Goal: Find specific page/section: Find specific page/section

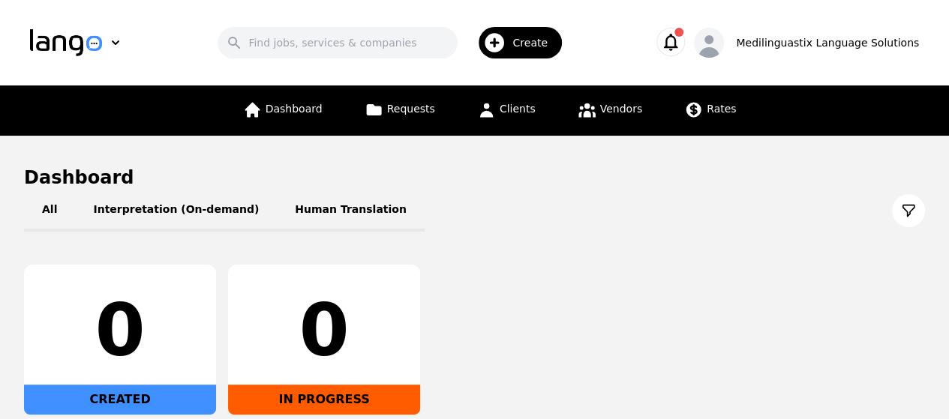
click at [681, 47] on icon "button" at bounding box center [670, 42] width 21 height 21
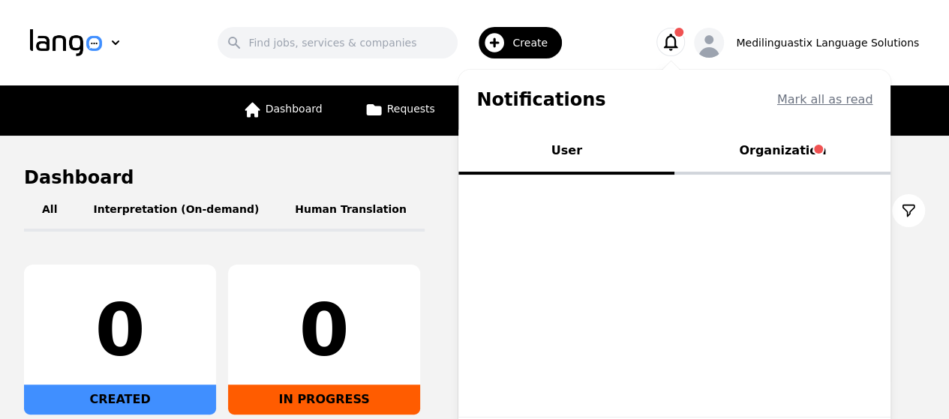
click at [802, 149] on button "Organization" at bounding box center [783, 152] width 216 height 45
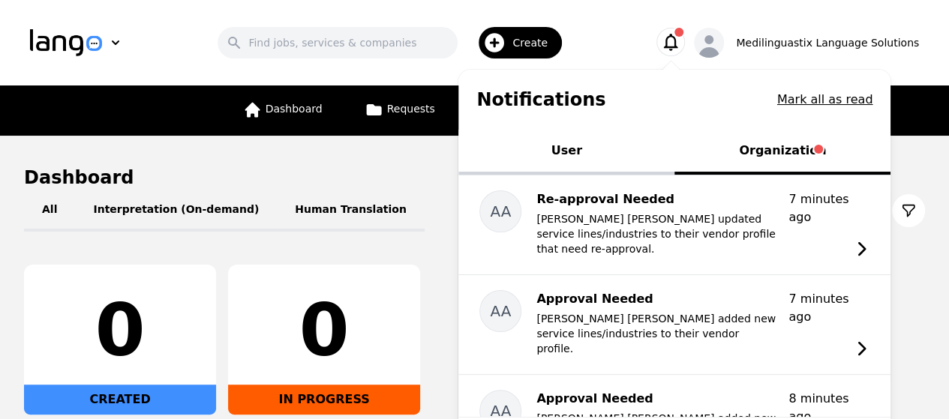
click at [681, 34] on icon "button" at bounding box center [670, 42] width 21 height 21
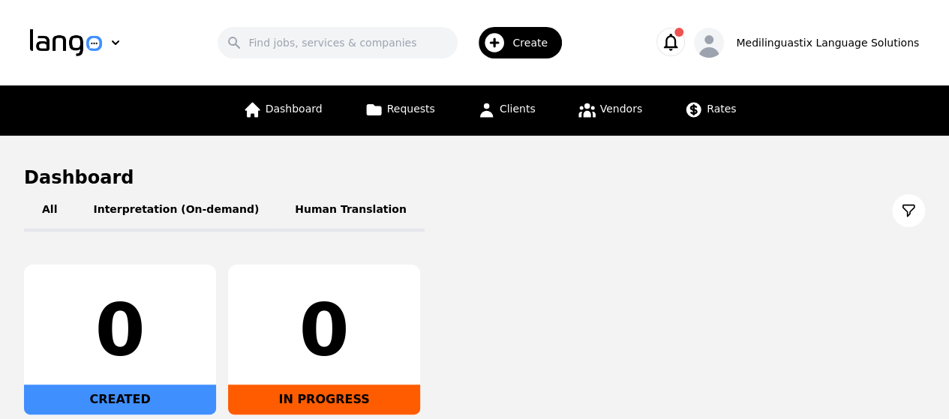
click at [681, 34] on icon "button" at bounding box center [670, 42] width 21 height 21
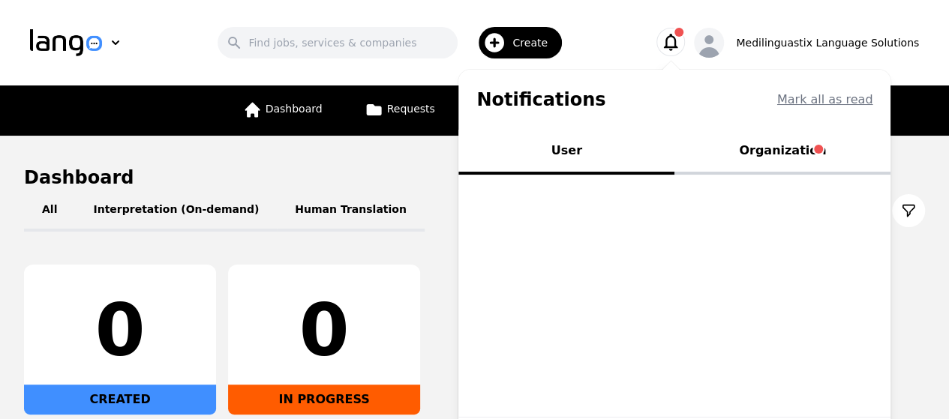
click at [787, 147] on button "Organization" at bounding box center [783, 152] width 216 height 45
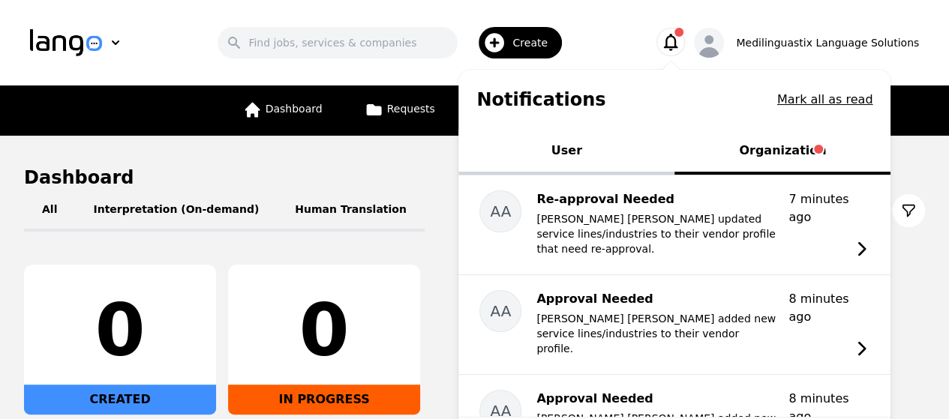
click at [791, 152] on button "Organization" at bounding box center [783, 152] width 216 height 45
click at [681, 39] on icon "button" at bounding box center [670, 42] width 21 height 21
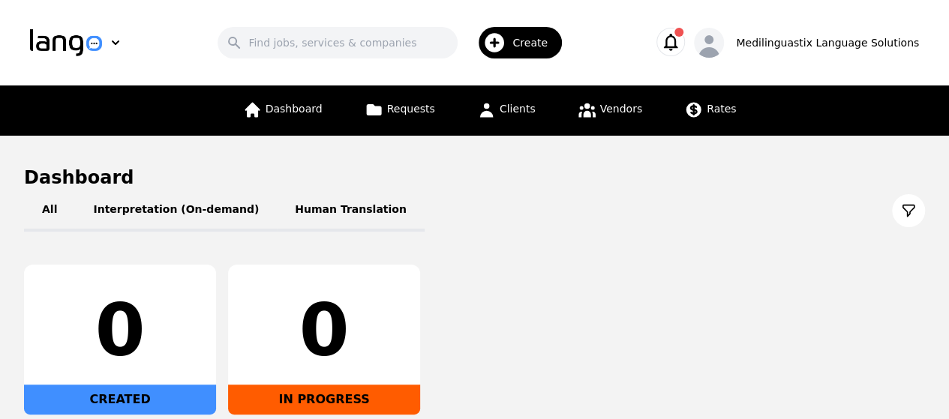
click at [681, 44] on icon "button" at bounding box center [670, 42] width 21 height 21
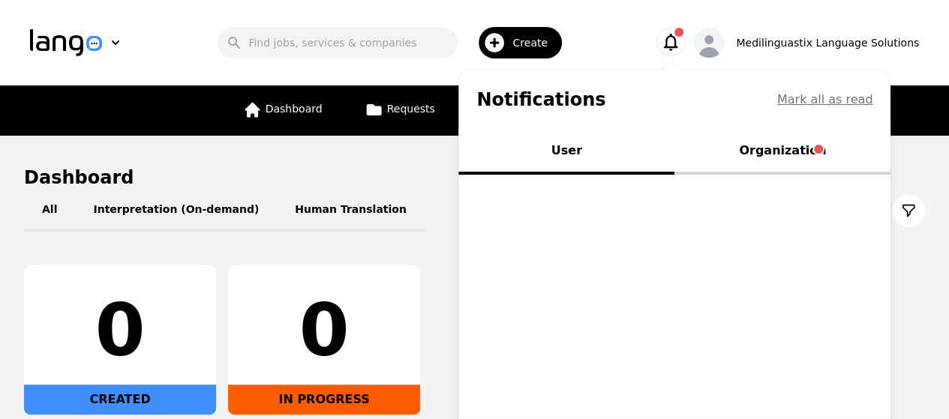
click at [795, 155] on button "Organization" at bounding box center [783, 152] width 216 height 45
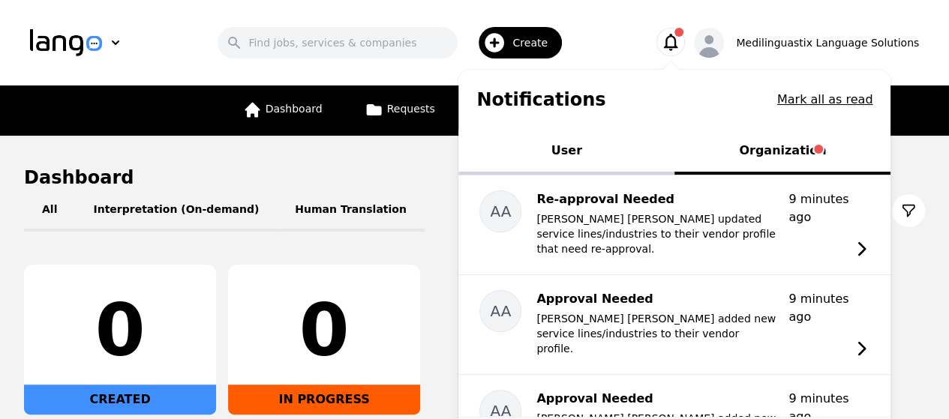
click at [678, 41] on icon "button" at bounding box center [671, 42] width 14 height 17
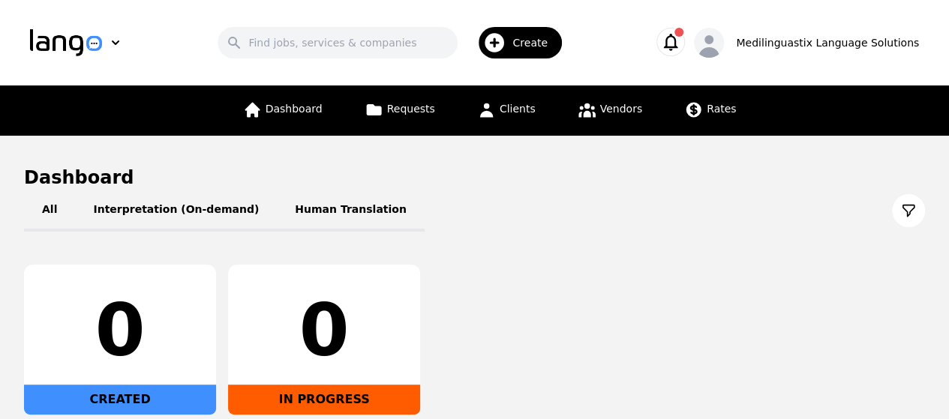
click at [681, 43] on icon "button" at bounding box center [670, 42] width 21 height 21
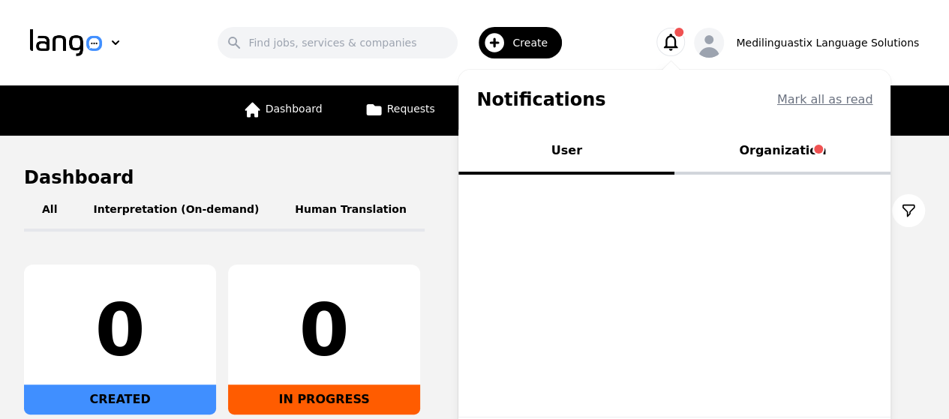
click at [801, 146] on button "Organization" at bounding box center [783, 152] width 216 height 45
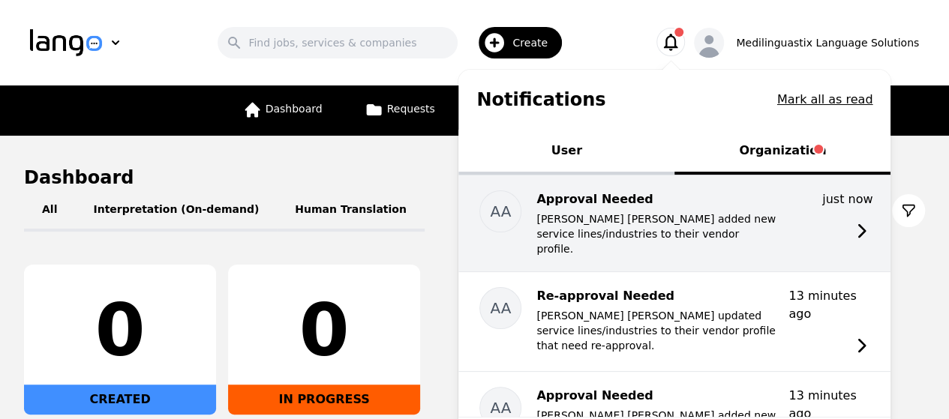
click at [698, 217] on p "[PERSON_NAME] [PERSON_NAME] added new service lines/industries to their vendor …" at bounding box center [657, 234] width 240 height 45
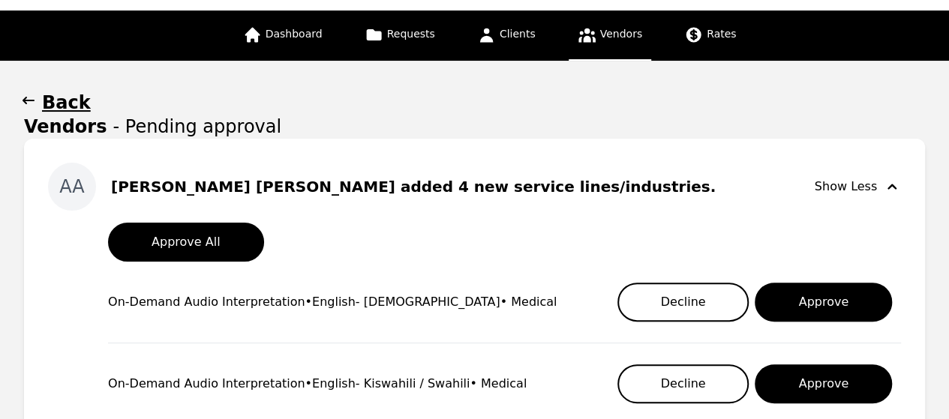
scroll to position [70, 0]
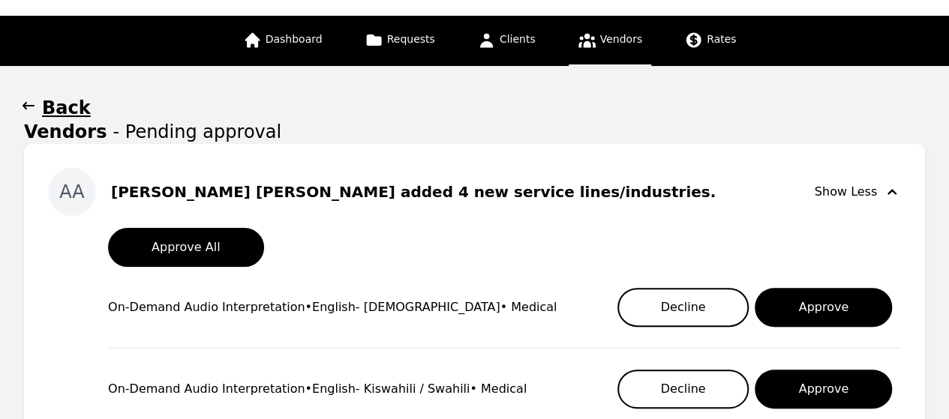
click at [890, 191] on icon "button" at bounding box center [892, 191] width 9 height 5
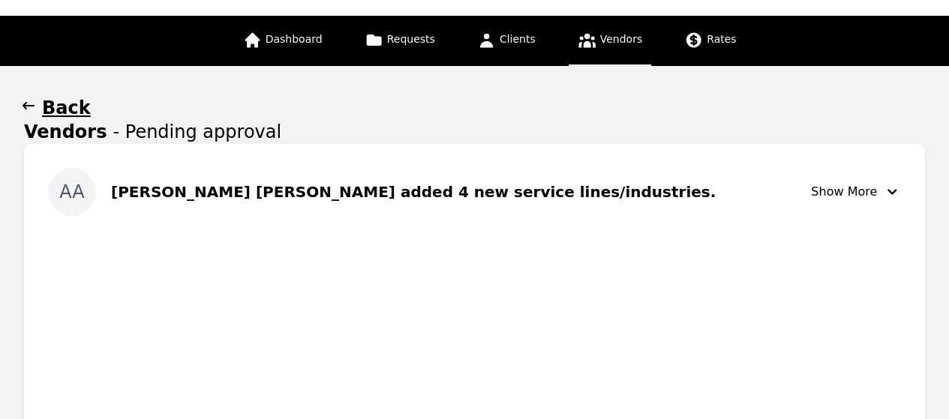
scroll to position [68, 0]
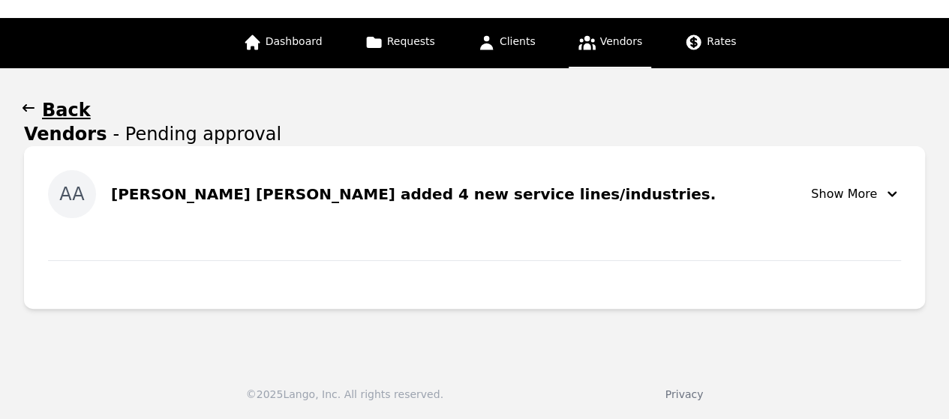
click at [890, 191] on icon "button" at bounding box center [892, 194] width 18 height 18
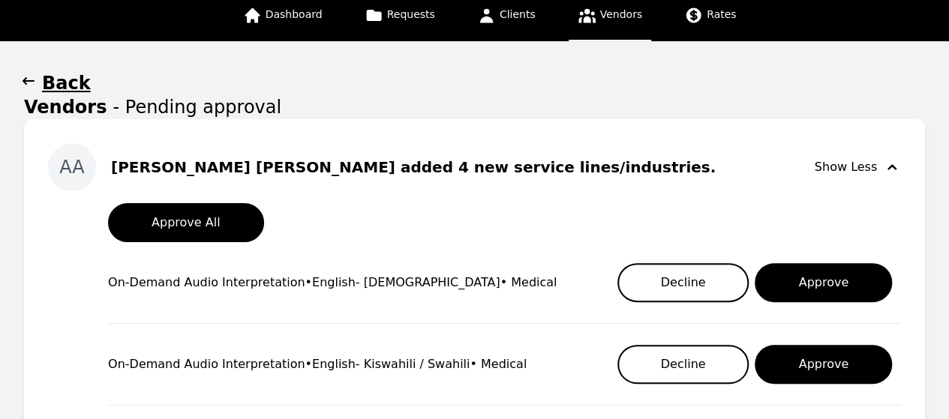
scroll to position [0, 0]
